Goal: Task Accomplishment & Management: Manage account settings

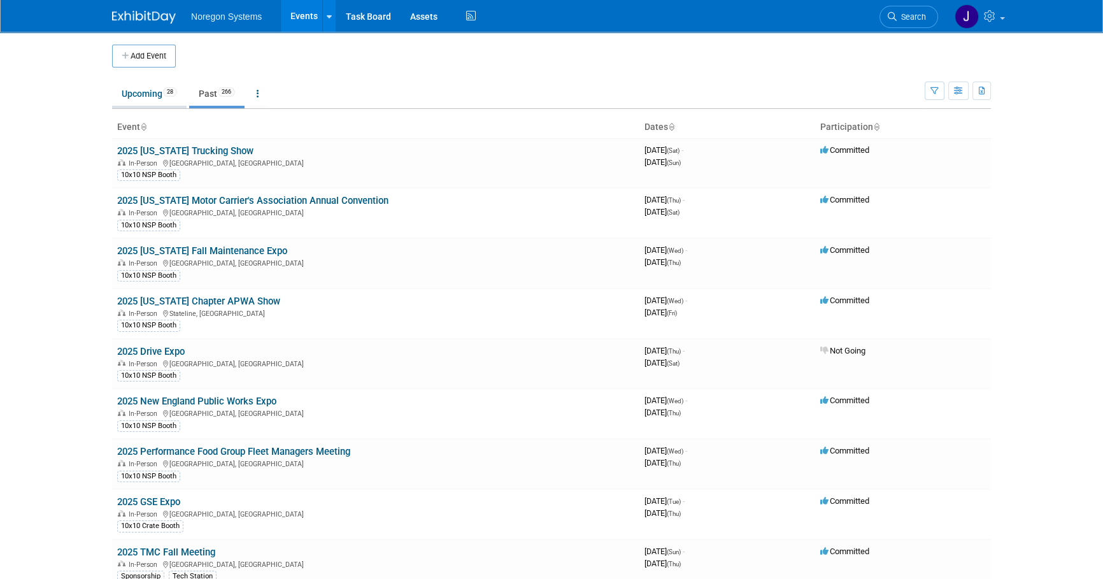
click at [146, 95] on link "Upcoming 28" at bounding box center [149, 93] width 74 height 24
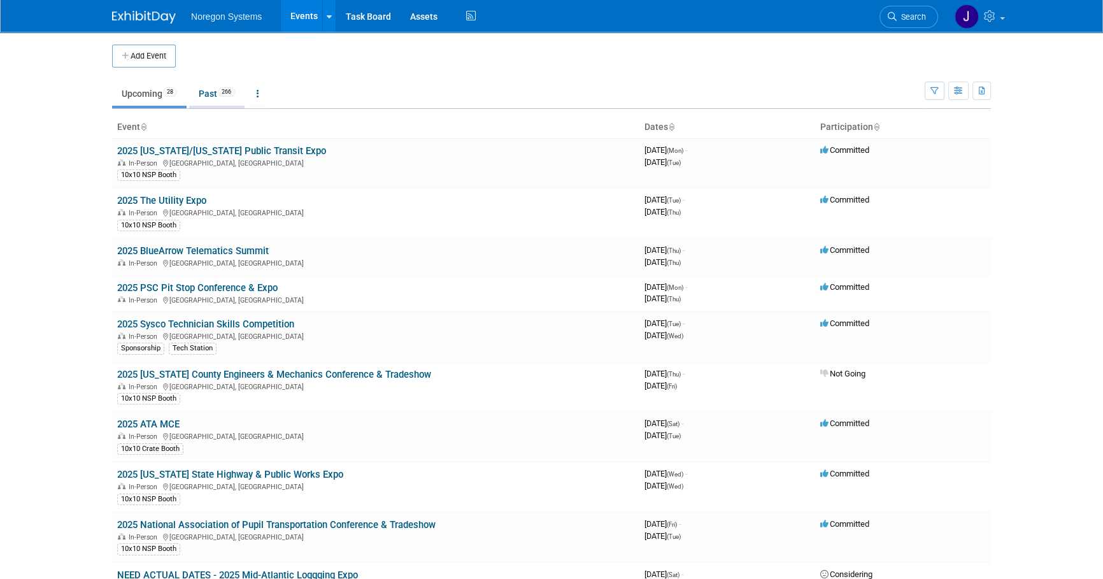
click at [210, 93] on link "Past 266" at bounding box center [216, 93] width 55 height 24
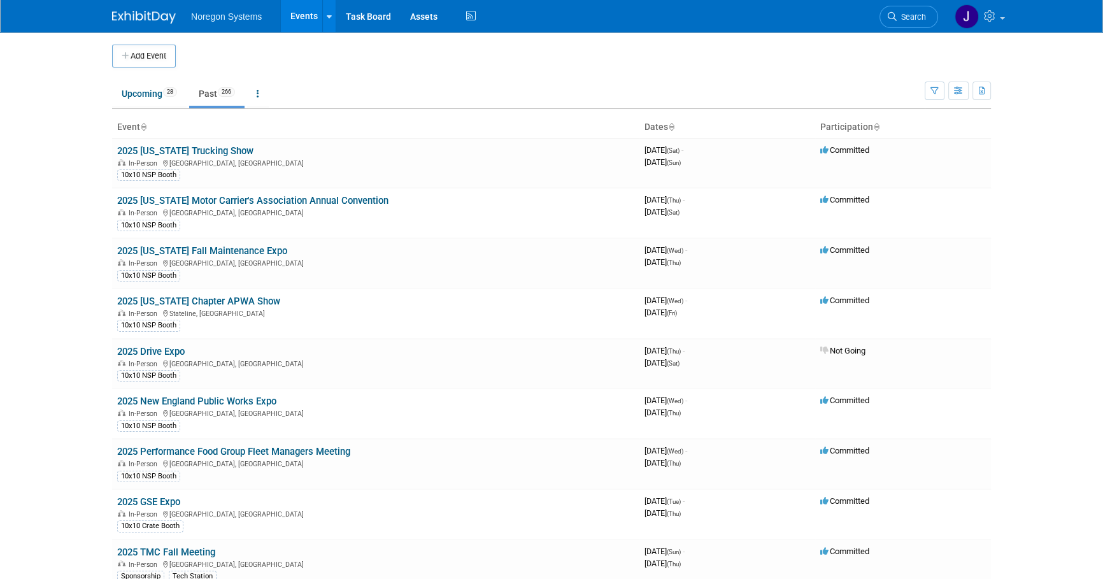
drag, startPoint x: 216, startPoint y: 151, endPoint x: 339, endPoint y: 192, distance: 130.2
click at [217, 151] on link "2025 [US_STATE] Trucking Show" at bounding box center [185, 150] width 136 height 11
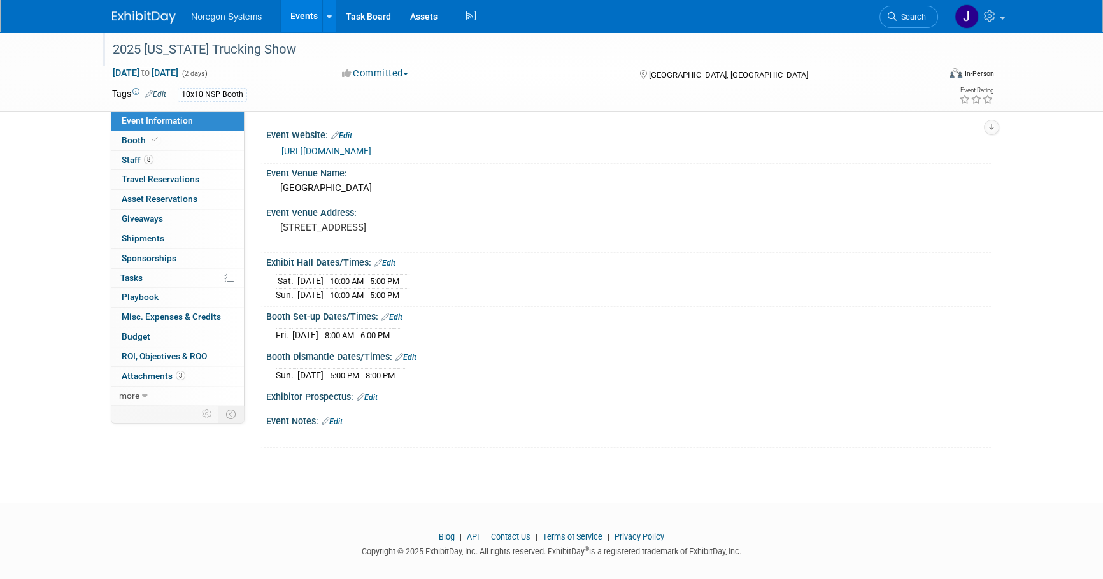
click at [202, 60] on div "2025 [US_STATE] Trucking Show" at bounding box center [513, 49] width 810 height 23
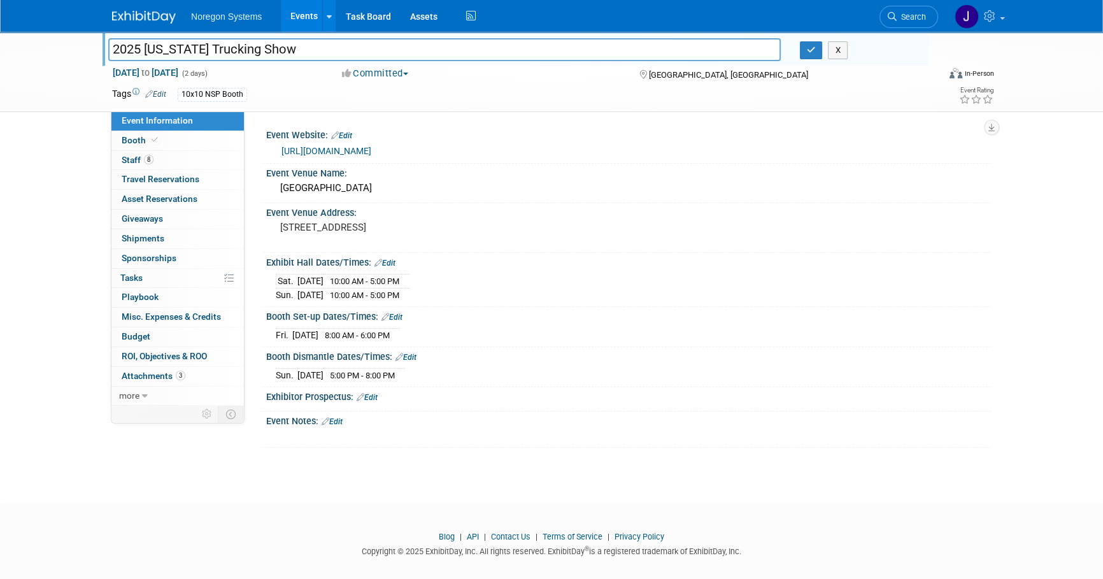
click at [265, 50] on input "2025 [US_STATE] Trucking Show" at bounding box center [444, 49] width 672 height 22
drag, startPoint x: 300, startPoint y: 49, endPoint x: 13, endPoint y: 64, distance: 287.5
click at [13, 64] on div "2025 California Trucking Show 2025 California Trucking Show X Oct 4, 2025 to Oc…" at bounding box center [551, 72] width 1103 height 80
click at [814, 46] on icon "button" at bounding box center [811, 50] width 9 height 8
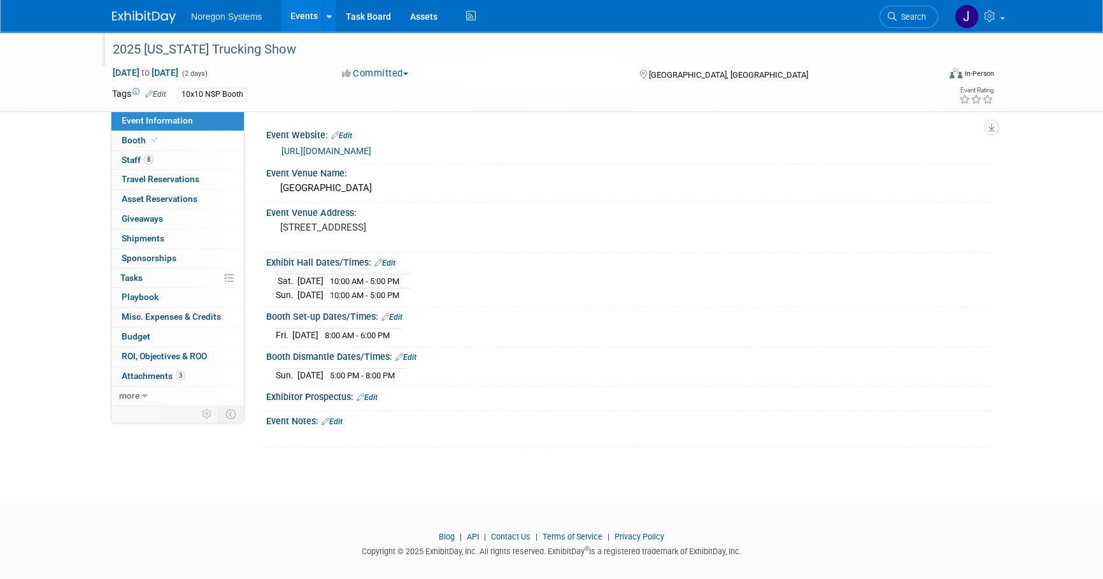
drag, startPoint x: 146, startPoint y: 14, endPoint x: 308, endPoint y: 75, distance: 173.5
click at [146, 14] on img at bounding box center [144, 17] width 64 height 13
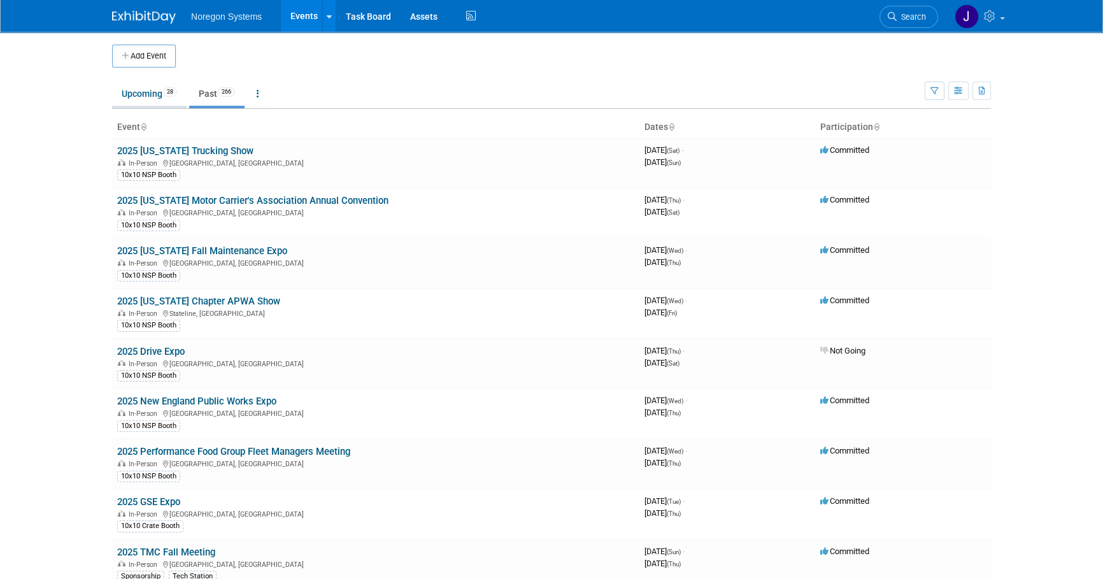
click at [139, 94] on link "Upcoming 28" at bounding box center [149, 93] width 74 height 24
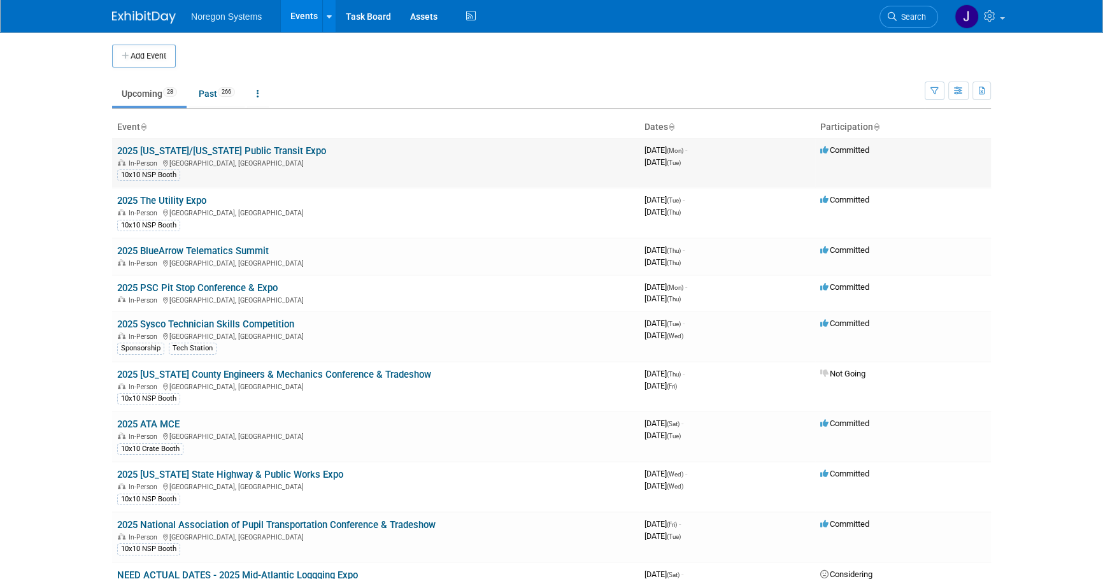
click at [218, 150] on link "2025 [US_STATE]/[US_STATE] Public Transit Expo" at bounding box center [221, 150] width 209 height 11
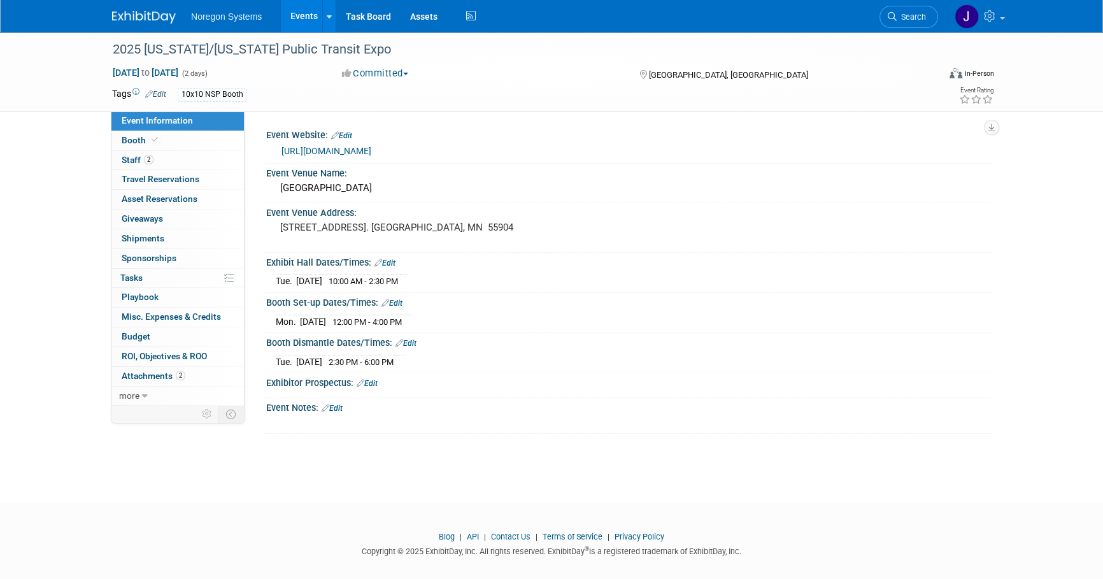
click at [154, 18] on img at bounding box center [144, 17] width 64 height 13
